Goal: Task Accomplishment & Management: Manage account settings

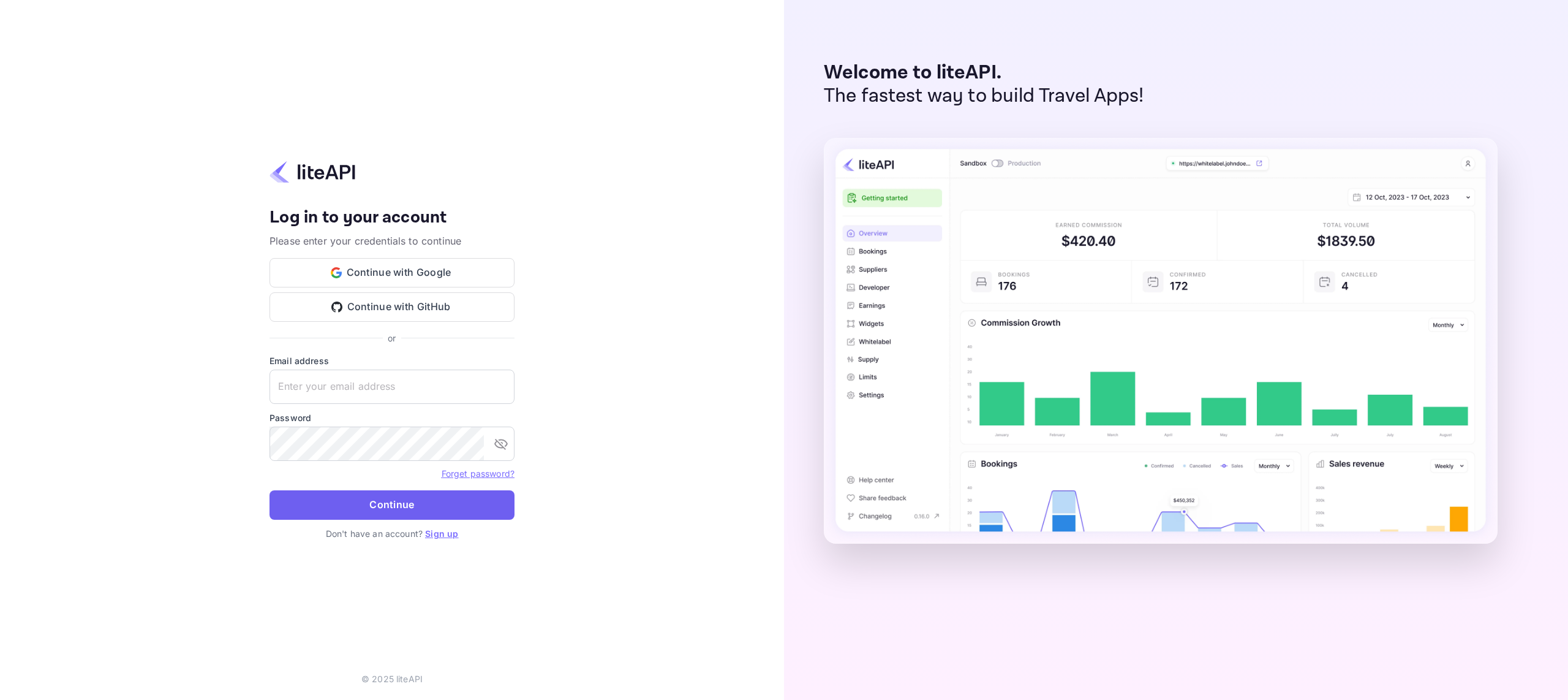
type input "o.tali@nuitee.com"
click at [396, 501] on button "Continue" at bounding box center [392, 505] width 245 height 29
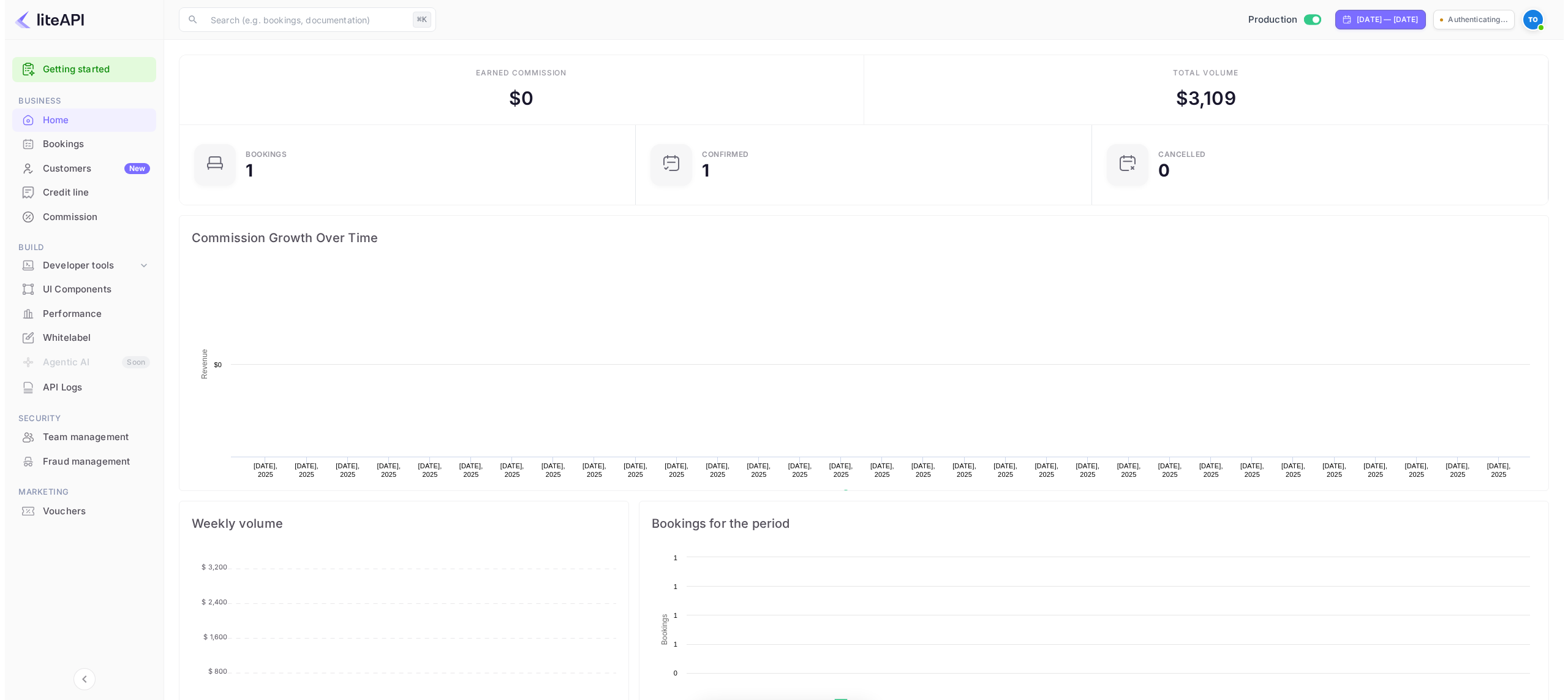
scroll to position [190, 440]
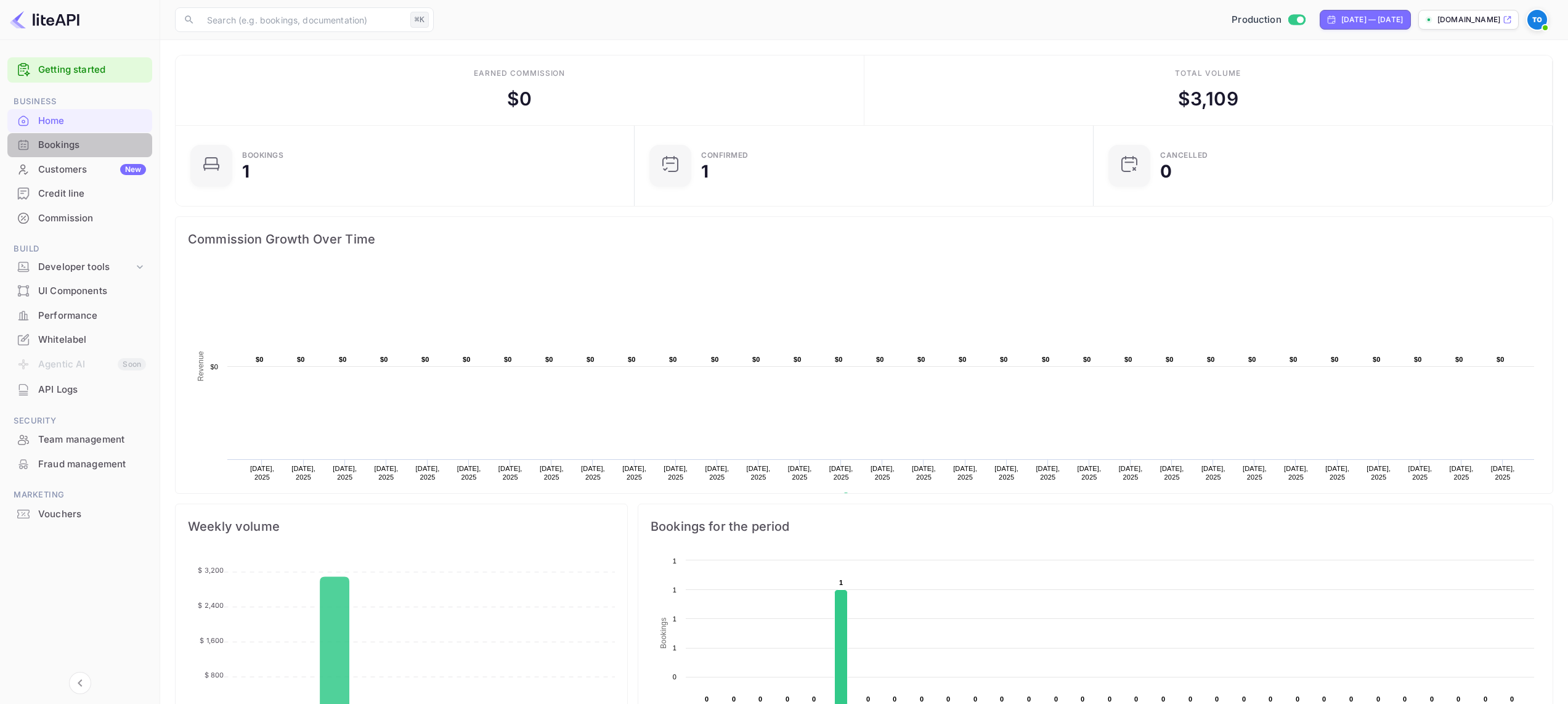
click at [38, 140] on div "Bookings" at bounding box center [92, 145] width 108 height 14
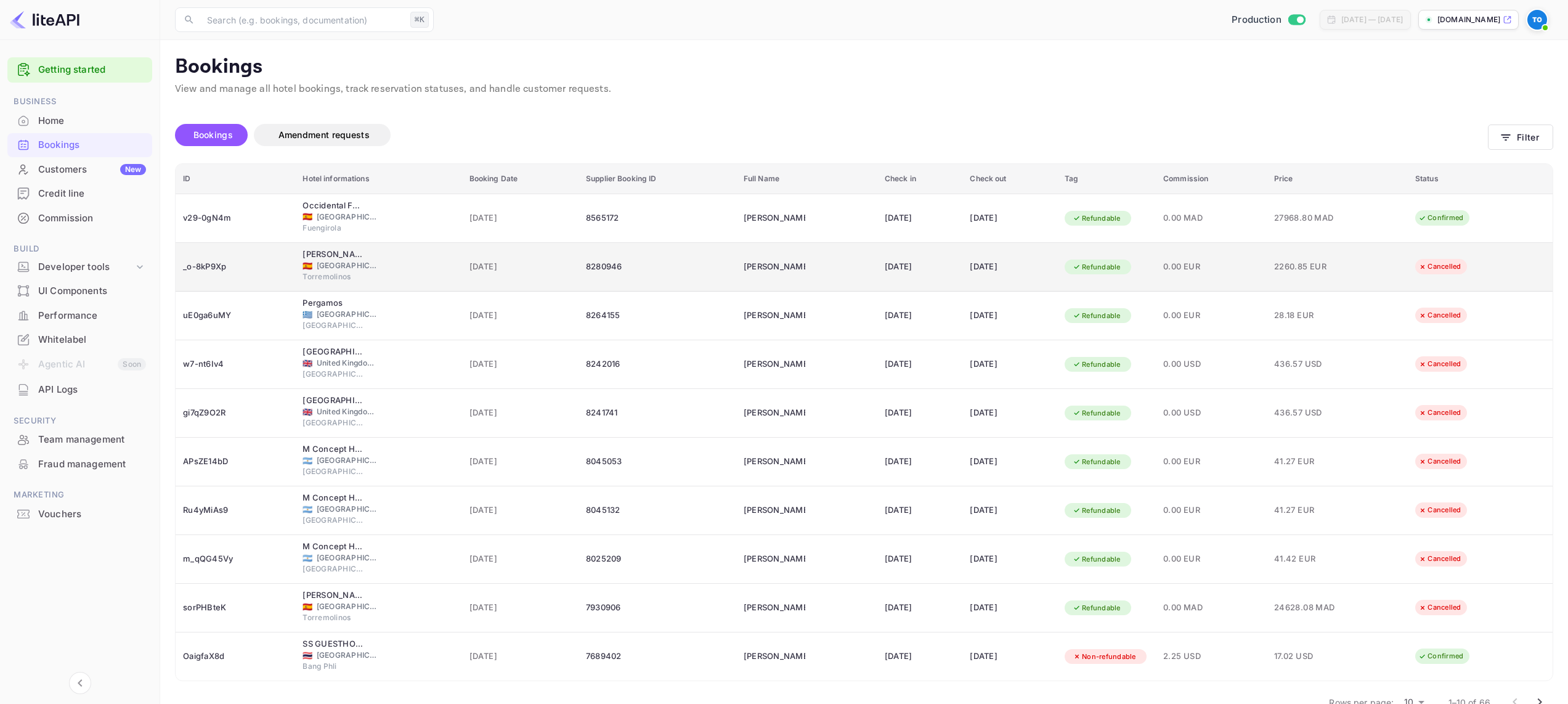
click at [1215, 267] on span "0.00 EUR" at bounding box center [1211, 267] width 96 height 14
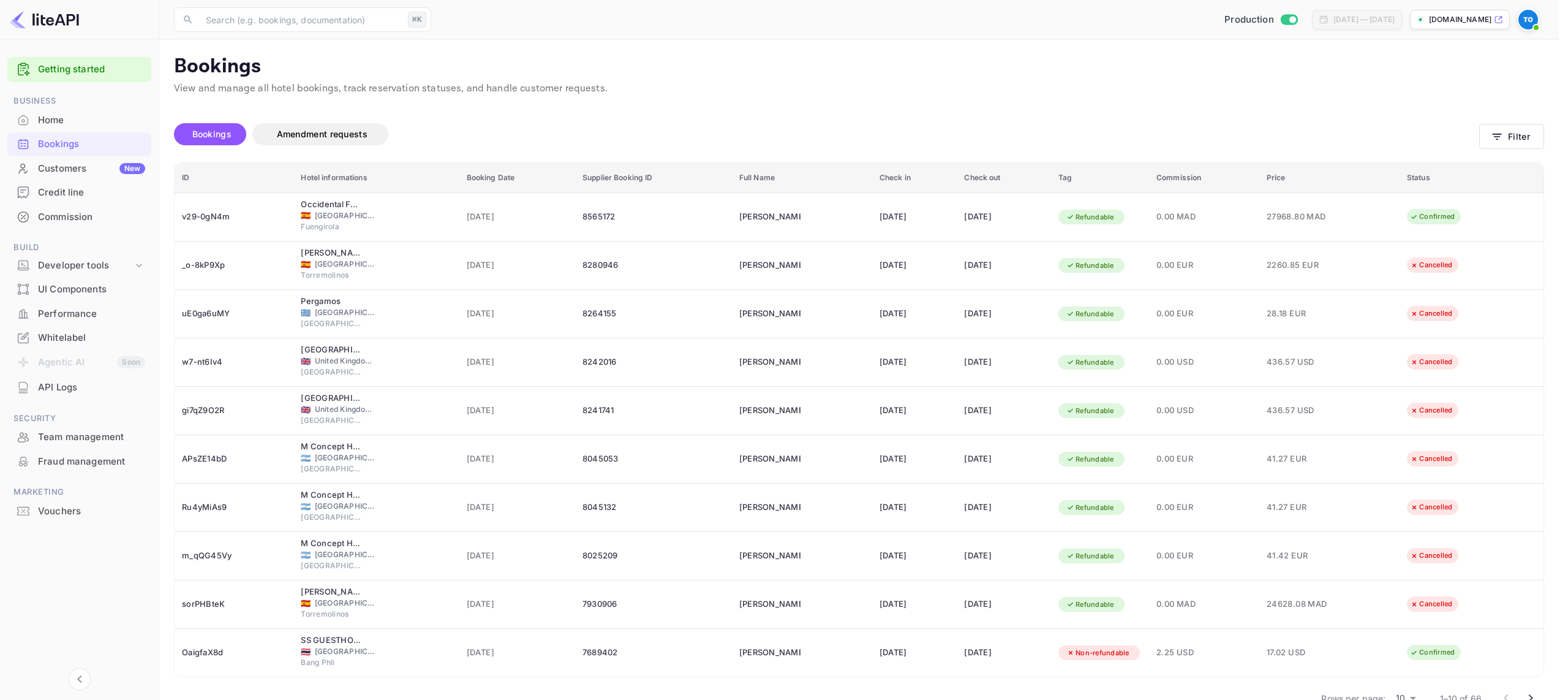
scroll to position [157, 0]
drag, startPoint x: 894, startPoint y: 460, endPoint x: 930, endPoint y: 460, distance: 36.0
drag, startPoint x: 871, startPoint y: 514, endPoint x: 939, endPoint y: 518, distance: 68.1
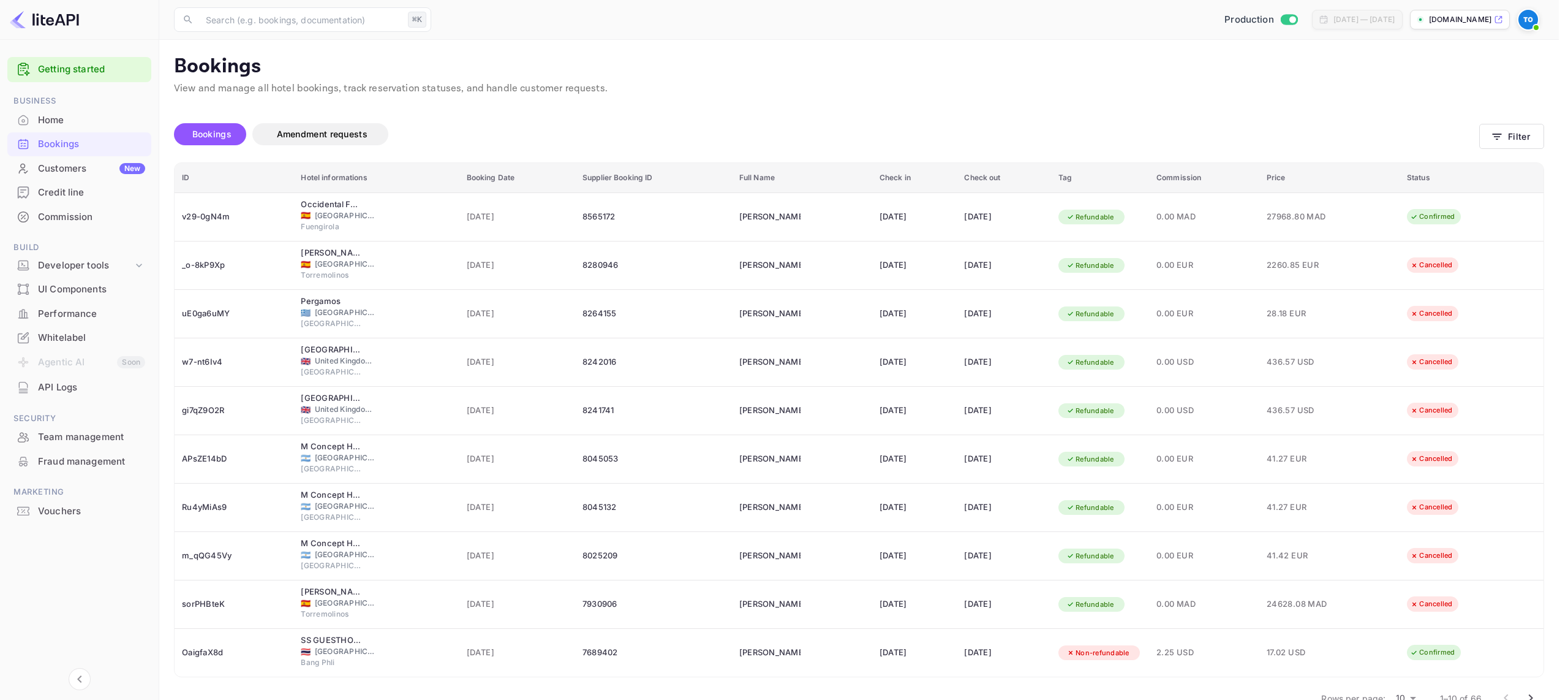
drag, startPoint x: 898, startPoint y: 441, endPoint x: 933, endPoint y: 442, distance: 35.0
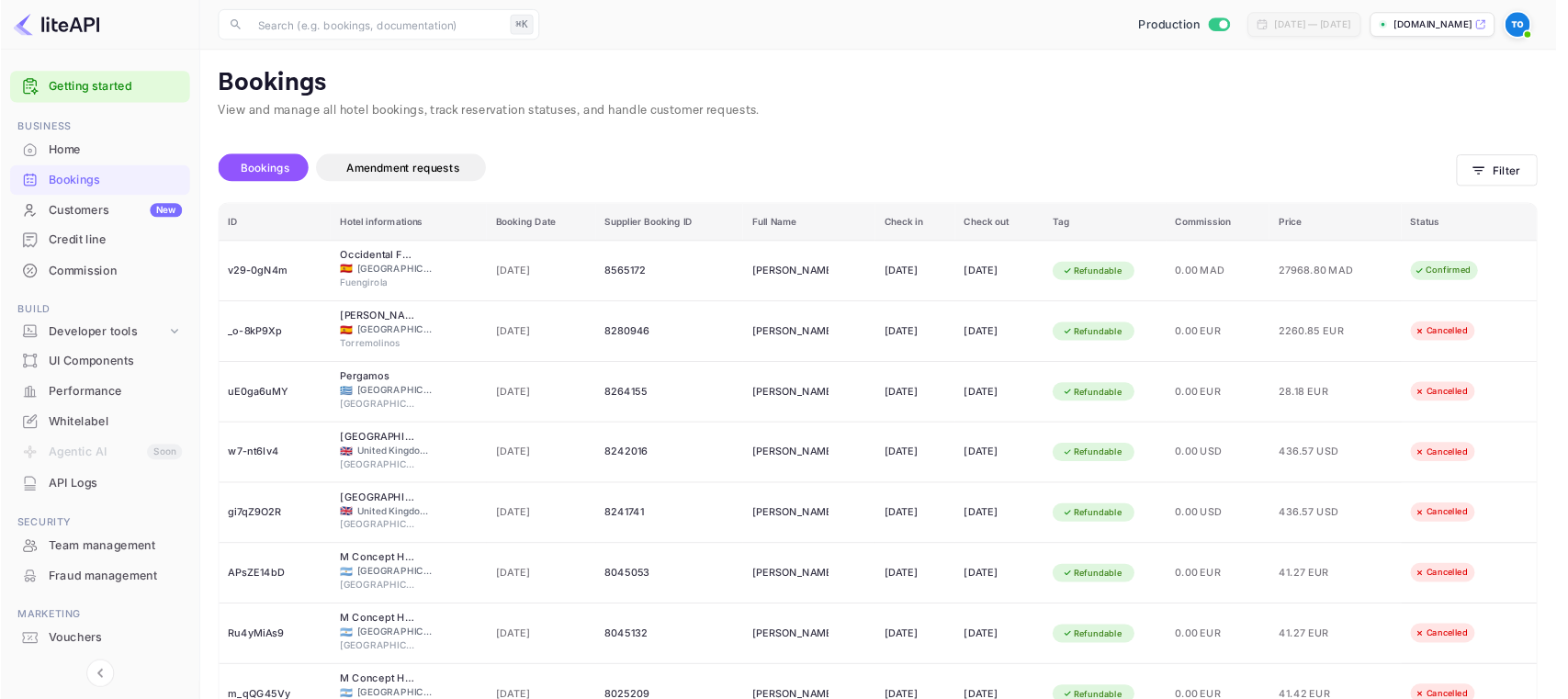
scroll to position [414, 0]
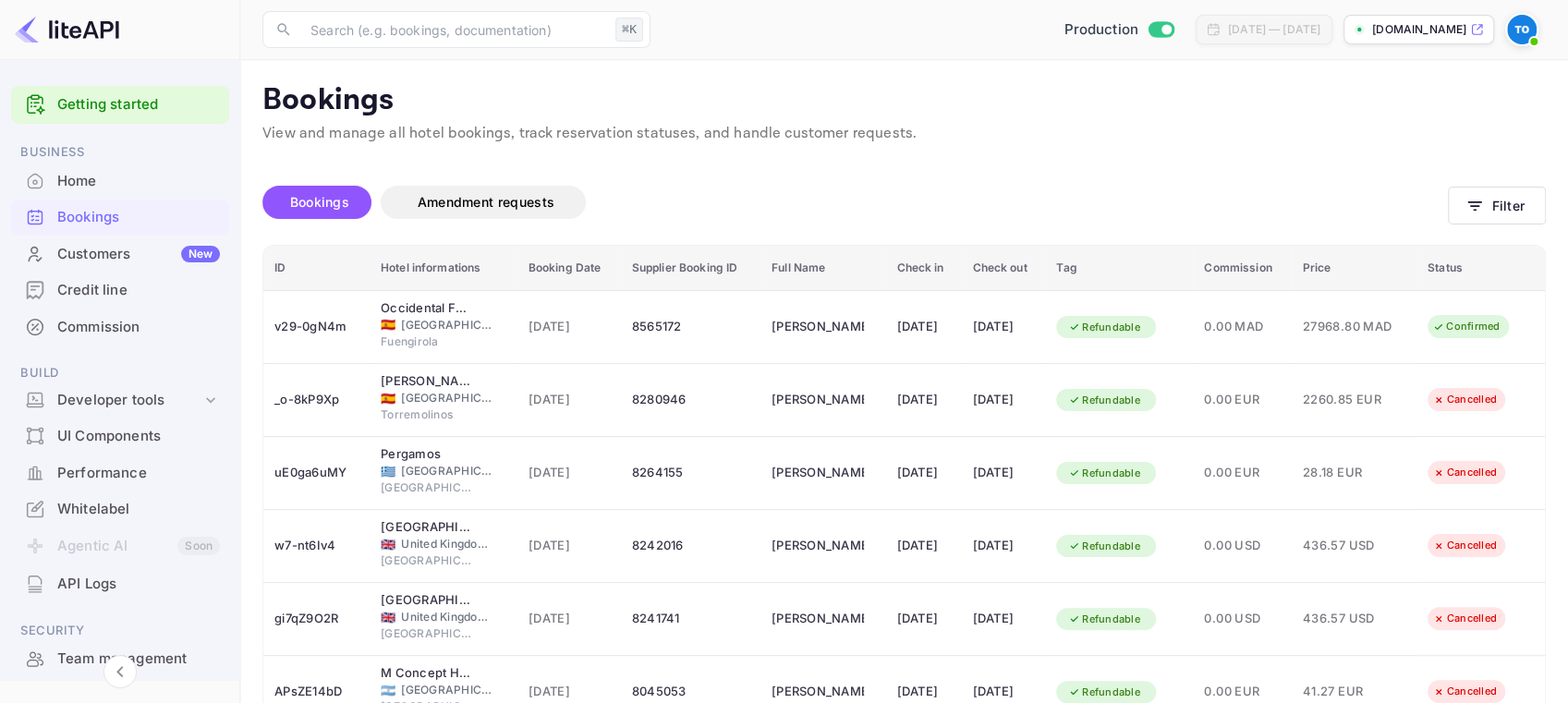
click at [1511, 30] on img at bounding box center [1522, 30] width 30 height 30
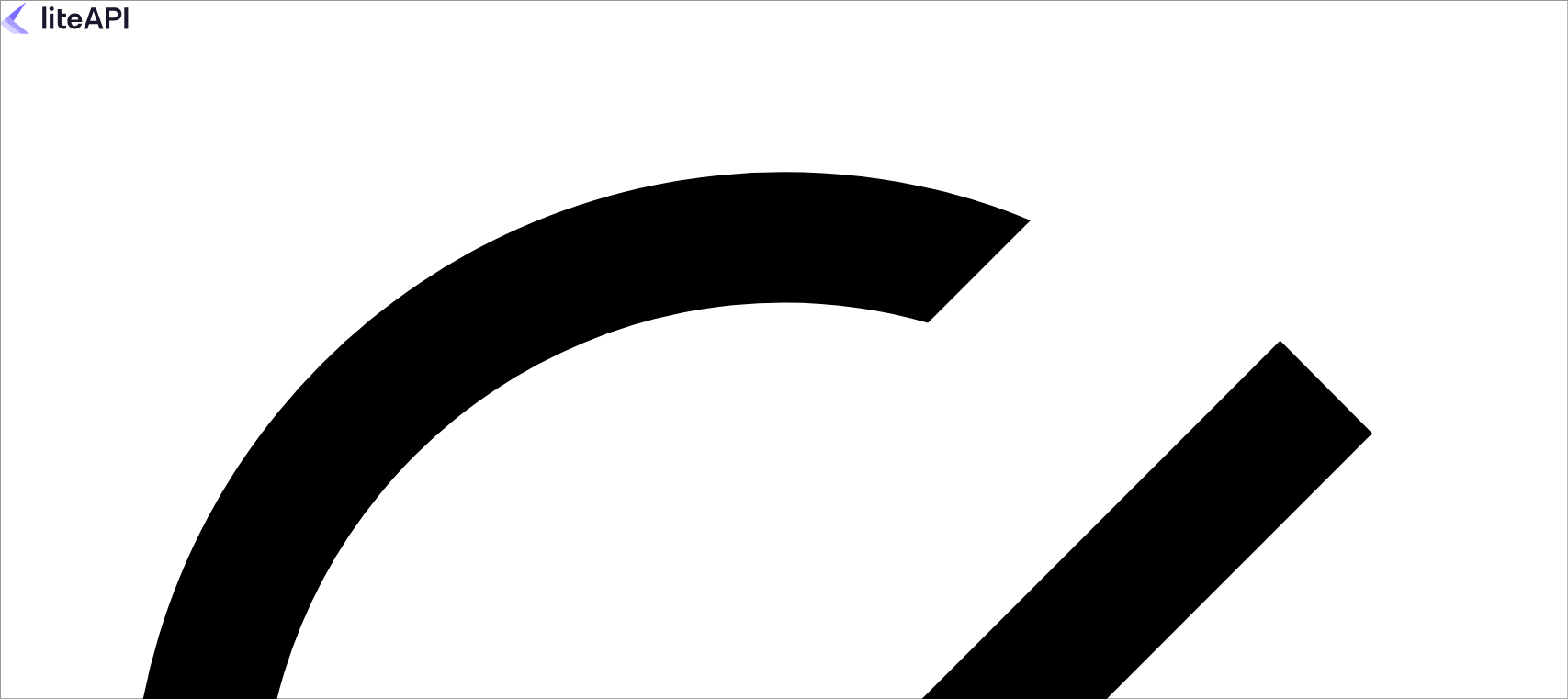
type input "o.tali+agent@nuitee.com"
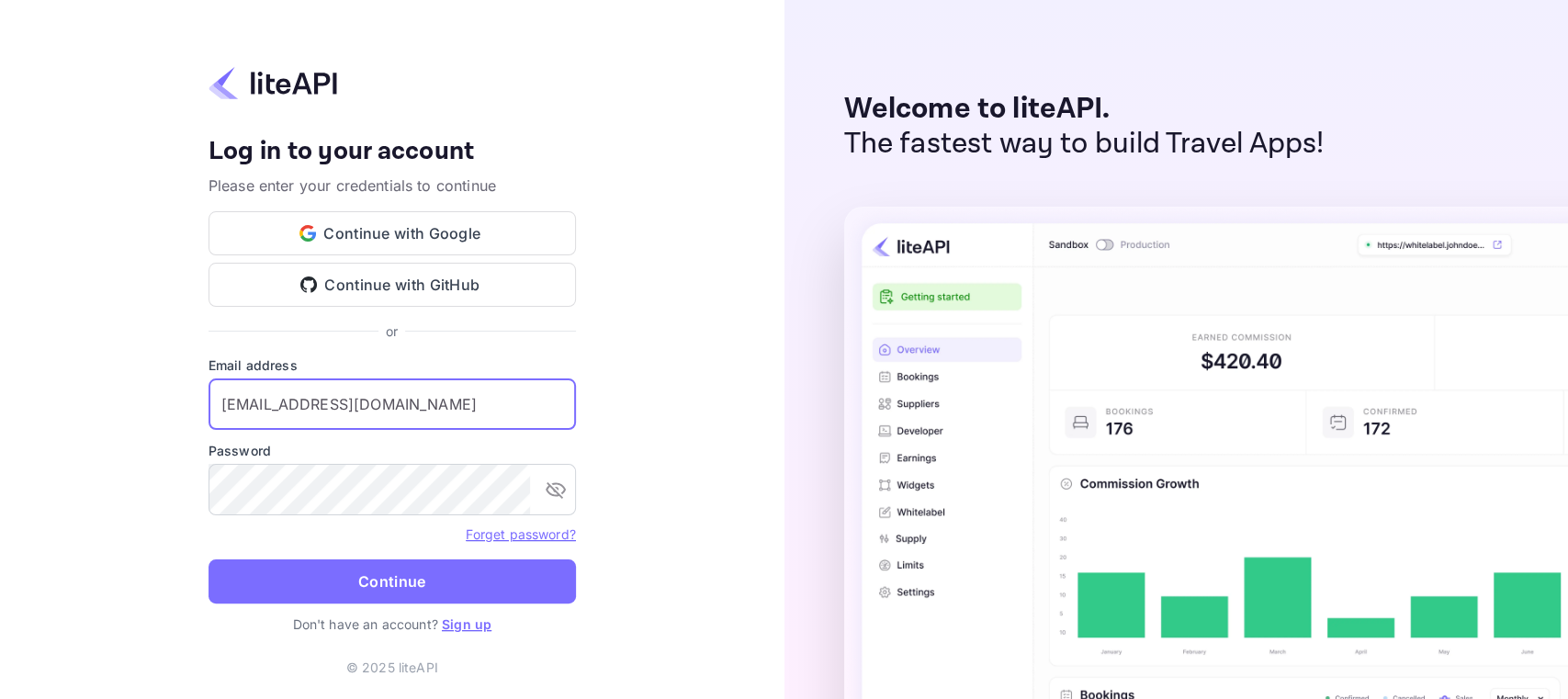
click at [257, 409] on input "[EMAIL_ADDRESS][DOMAIN_NAME]" at bounding box center [393, 404] width 368 height 51
type input "[EMAIL_ADDRESS][DOMAIN_NAME]"
click at [409, 580] on button "Continue" at bounding box center [393, 581] width 368 height 44
